Goal: Information Seeking & Learning: Learn about a topic

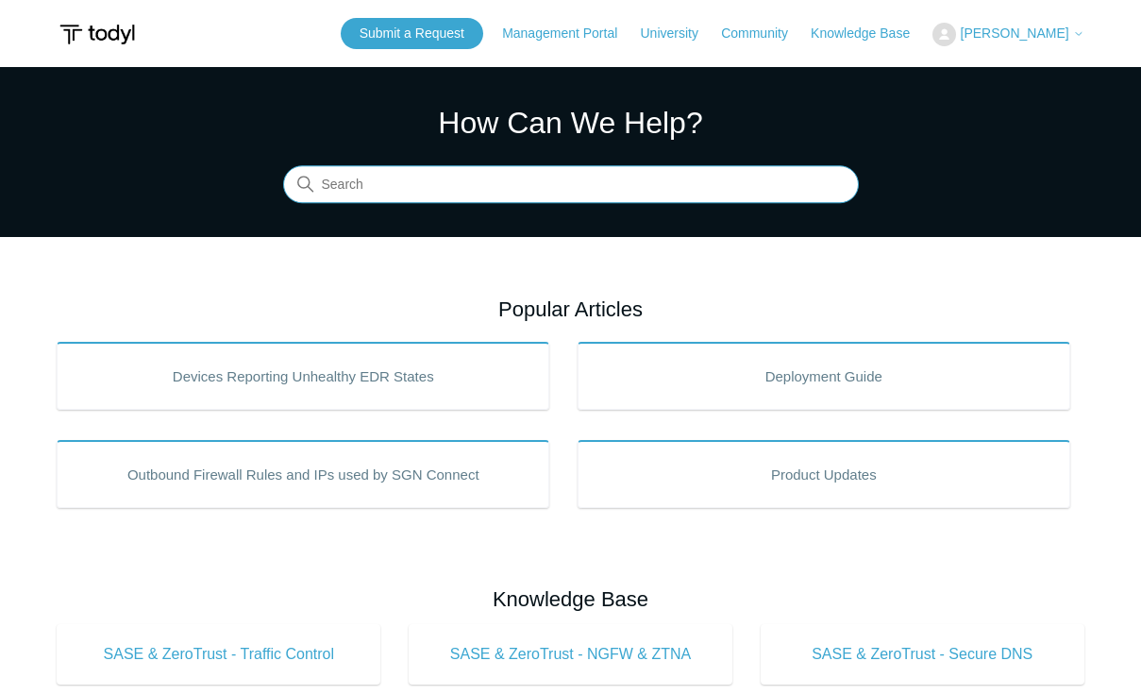
click at [426, 191] on input "Search" at bounding box center [571, 185] width 576 height 38
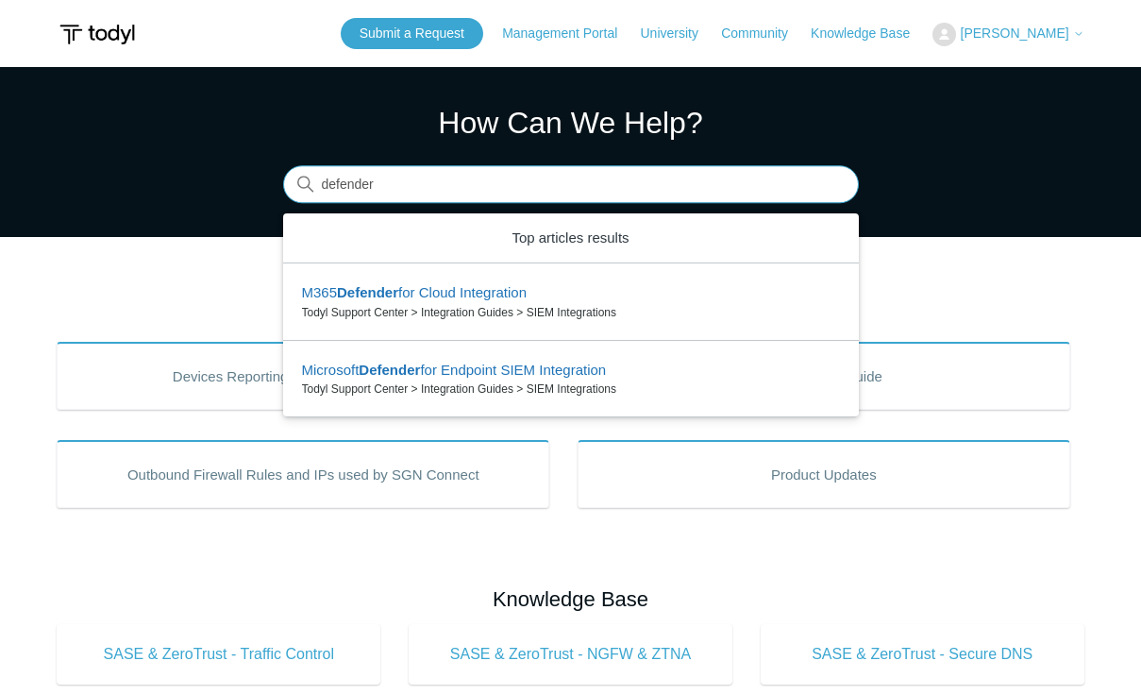
type input "defender"
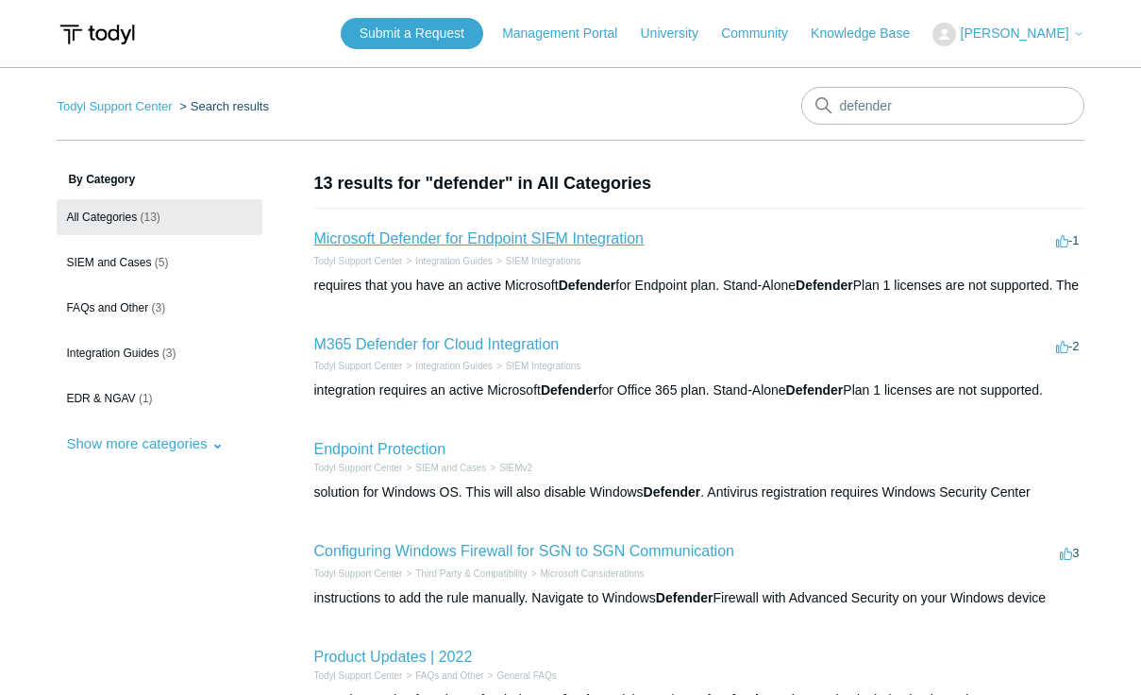
click at [578, 243] on link "Microsoft Defender for Endpoint SIEM Integration" at bounding box center [478, 238] width 330 height 16
click at [130, 351] on span "Integration Guides" at bounding box center [112, 352] width 92 height 13
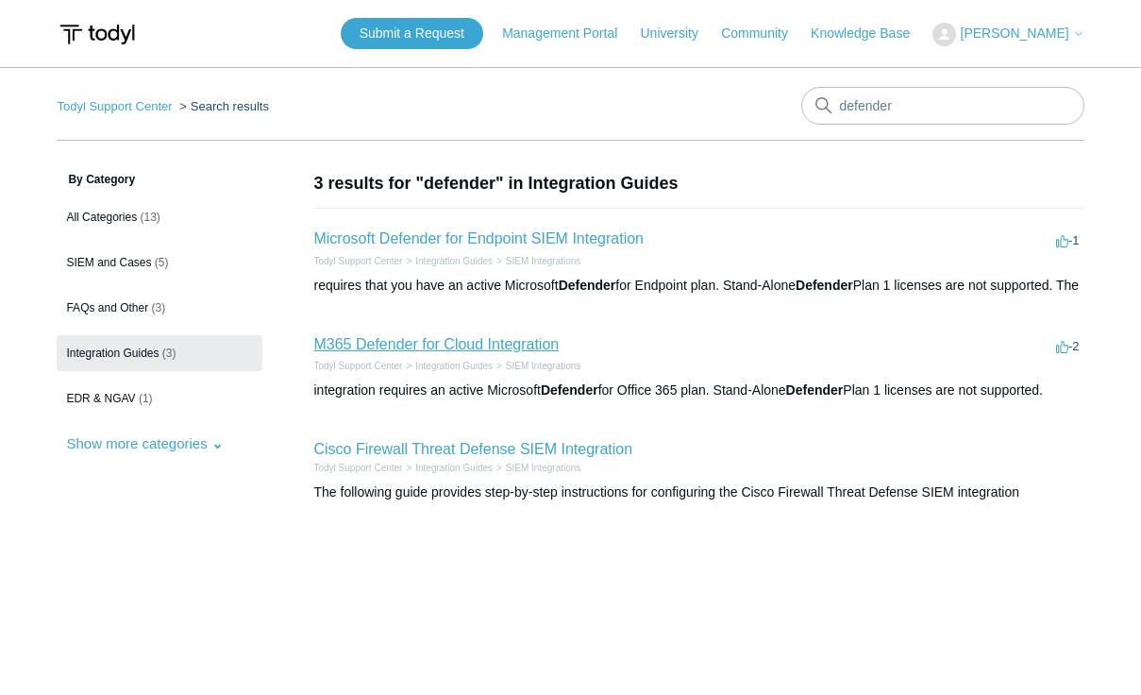
click at [425, 352] on link "M365 Defender for Cloud Integration" at bounding box center [435, 344] width 245 height 16
